Goal: Navigation & Orientation: Understand site structure

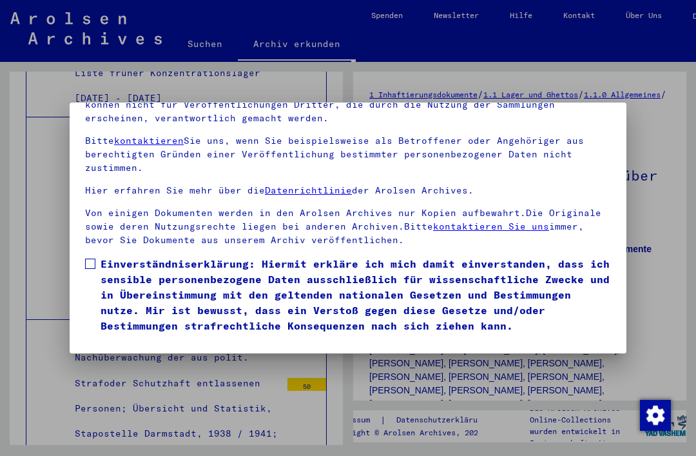
scroll to position [137, 0]
click at [94, 258] on span at bounding box center [90, 263] width 10 height 10
click at [90, 258] on span at bounding box center [90, 263] width 10 height 10
click at [107, 340] on button "Ich stimme zu" at bounding box center [133, 352] width 97 height 24
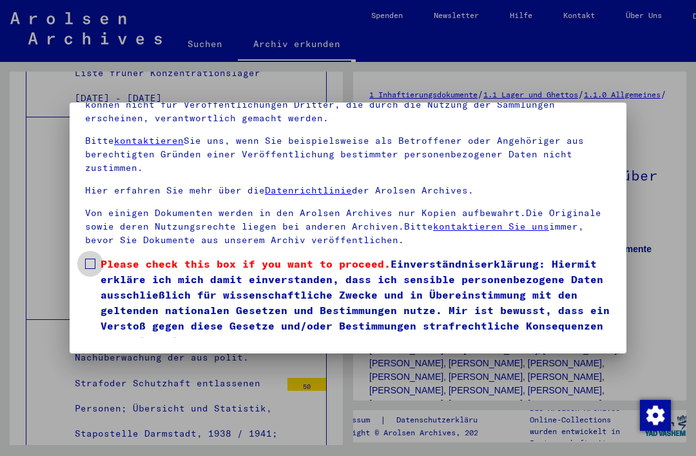
click at [95, 256] on label "Please check this box if you want to proceed. Einverständniserklärung: Hiermit …" at bounding box center [348, 302] width 526 height 93
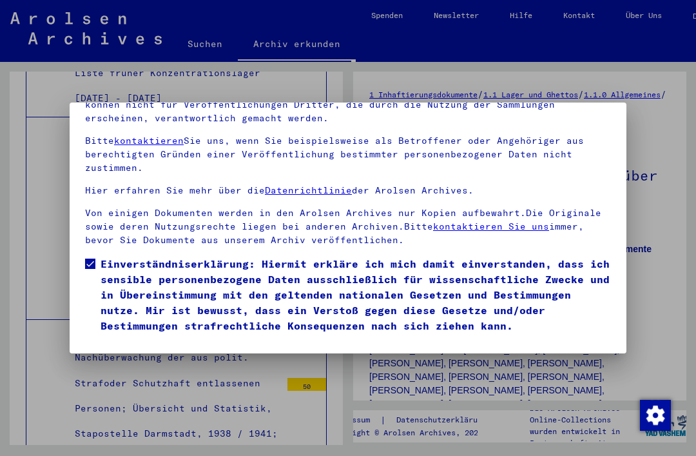
click at [113, 340] on button "Ich stimme zu" at bounding box center [133, 352] width 97 height 24
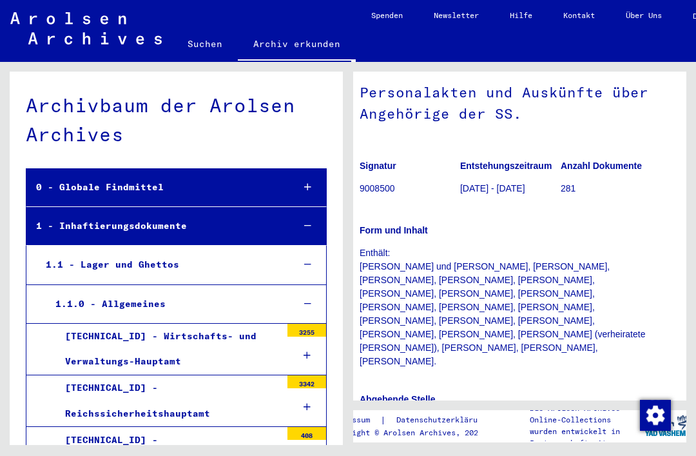
scroll to position [82, 10]
click at [104, 273] on div "1.1 - Lager und Ghettos" at bounding box center [159, 264] width 247 height 25
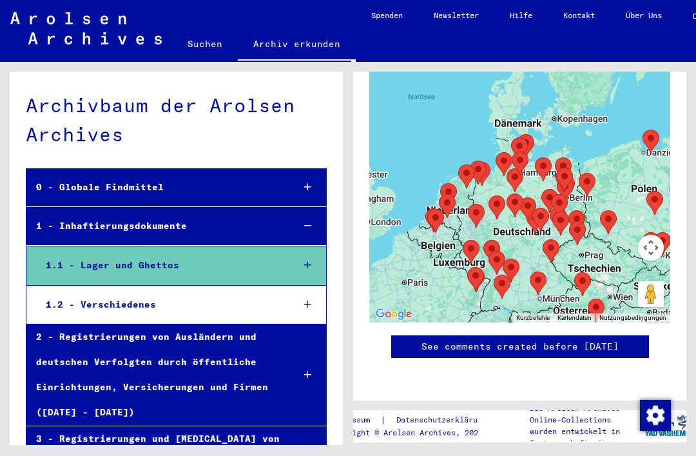
scroll to position [644, 0]
click at [275, 273] on div "1.1 - Lager und Ghettos" at bounding box center [159, 265] width 247 height 25
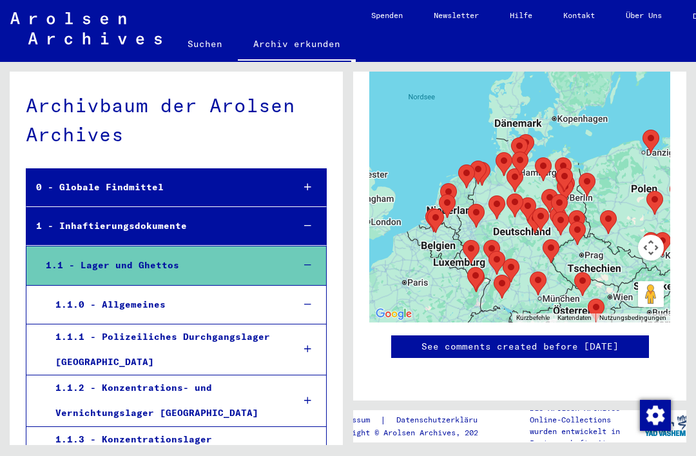
click at [283, 193] on div "0 - Globale Findmittel" at bounding box center [154, 187] width 256 height 25
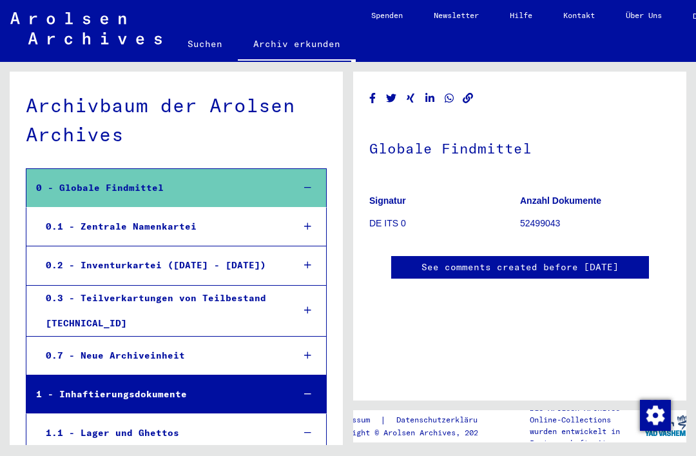
click at [282, 226] on div "0.1 - Zentrale Namenkartei" at bounding box center [159, 226] width 247 height 25
